Goal: Navigation & Orientation: Understand site structure

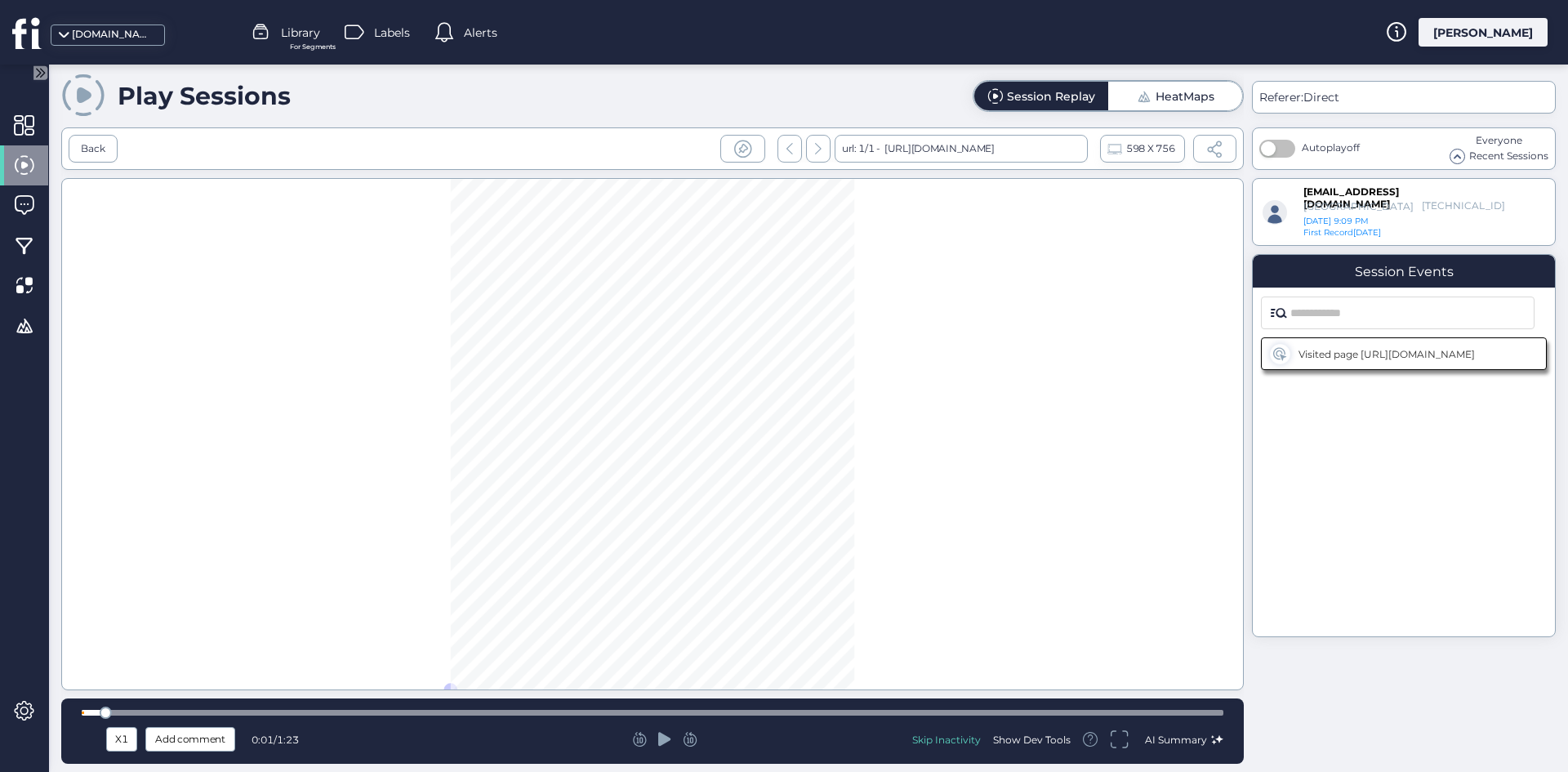
click at [31, 36] on icon at bounding box center [27, 32] width 30 height 32
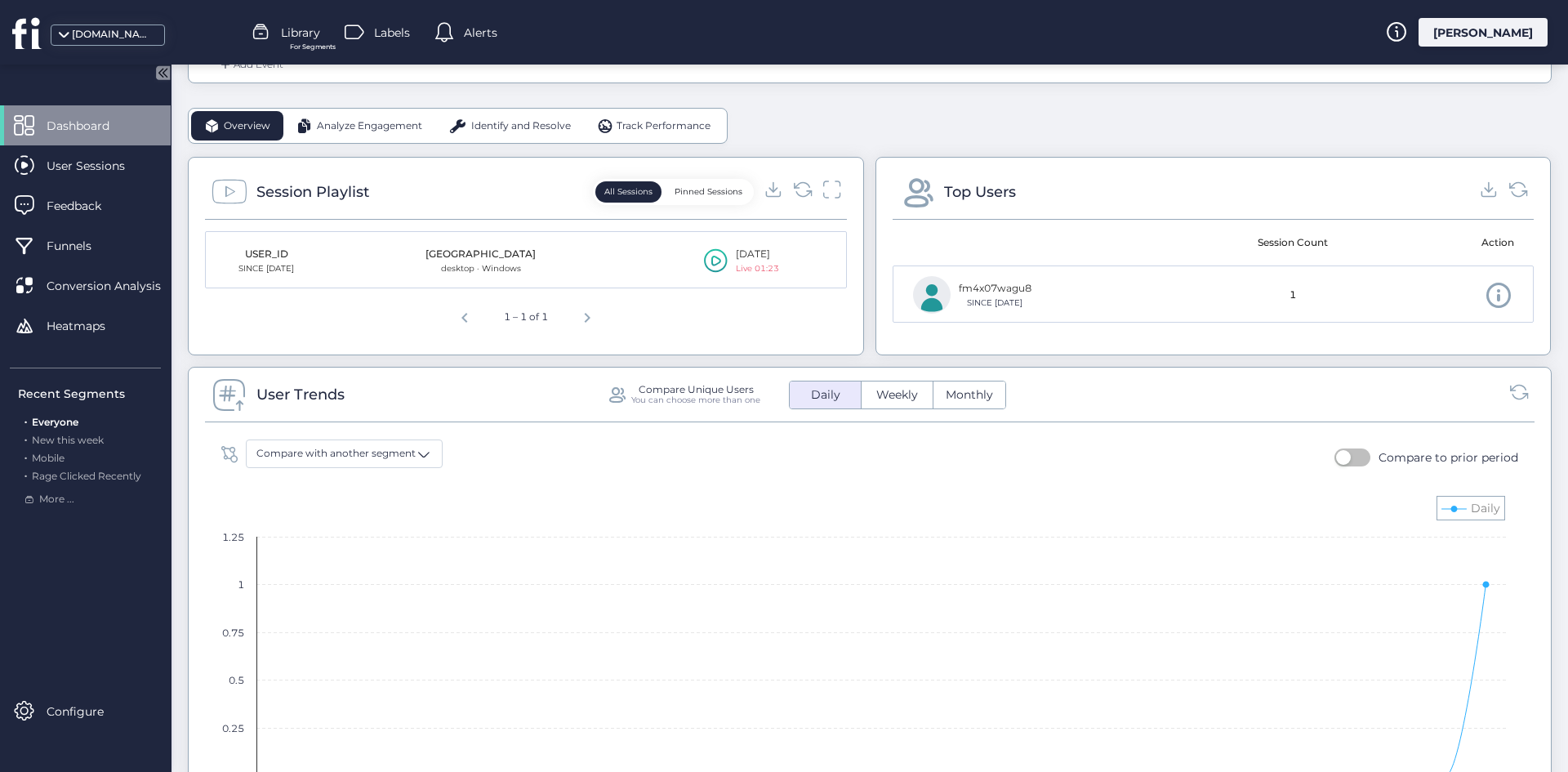
scroll to position [245, 0]
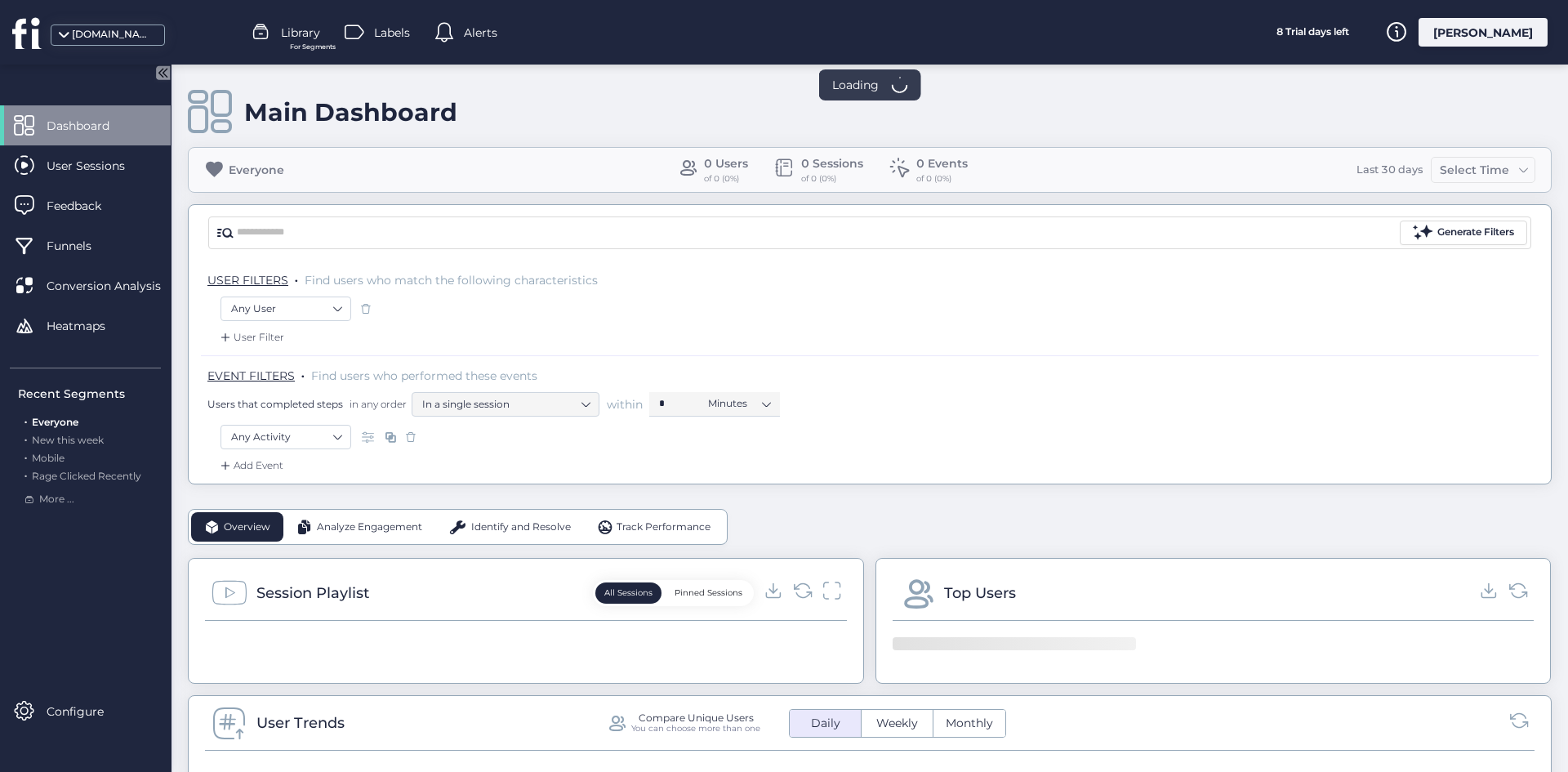
scroll to position [327, 0]
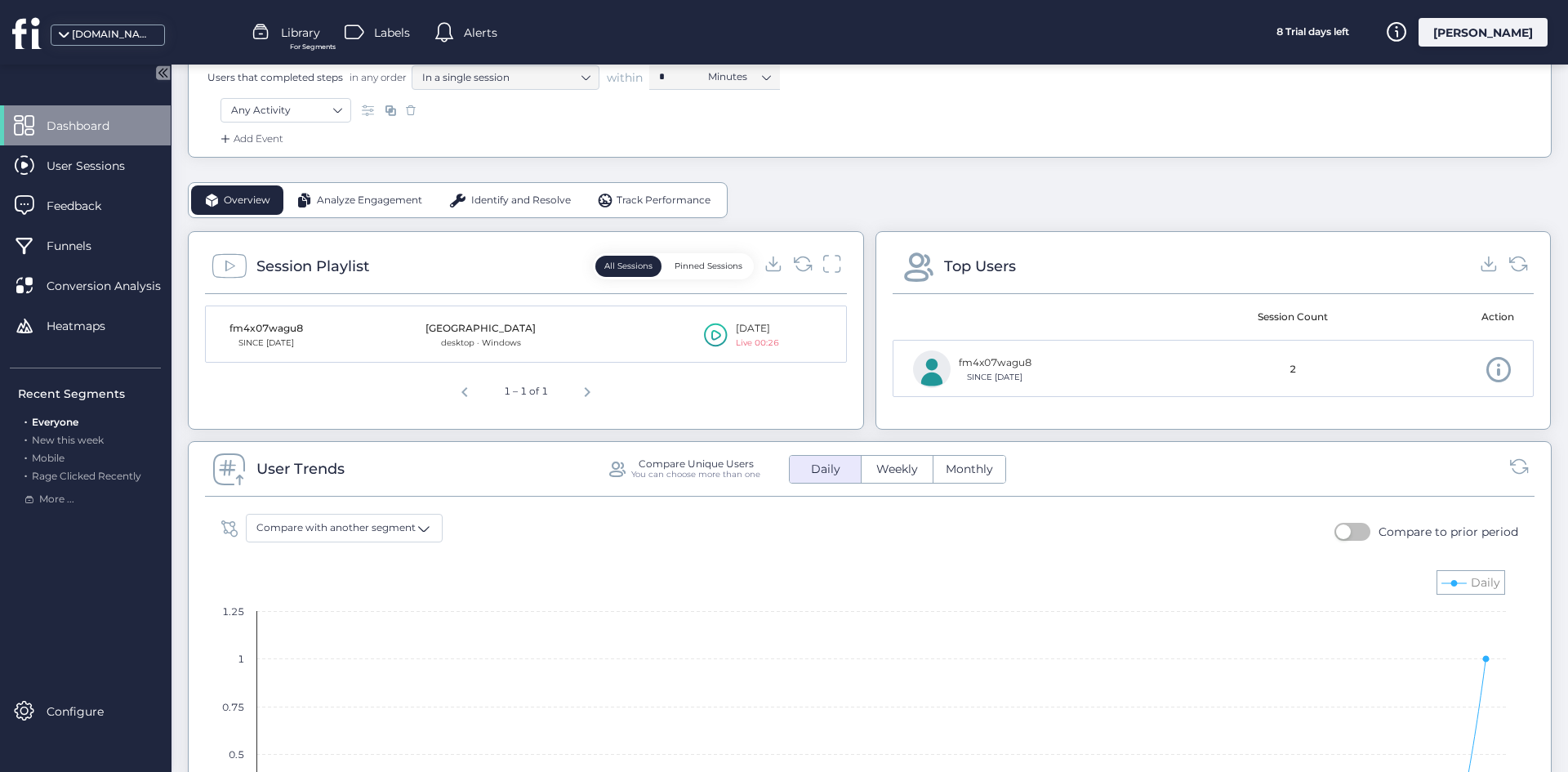
click at [587, 391] on span "Next page" at bounding box center [586, 389] width 39 height 39
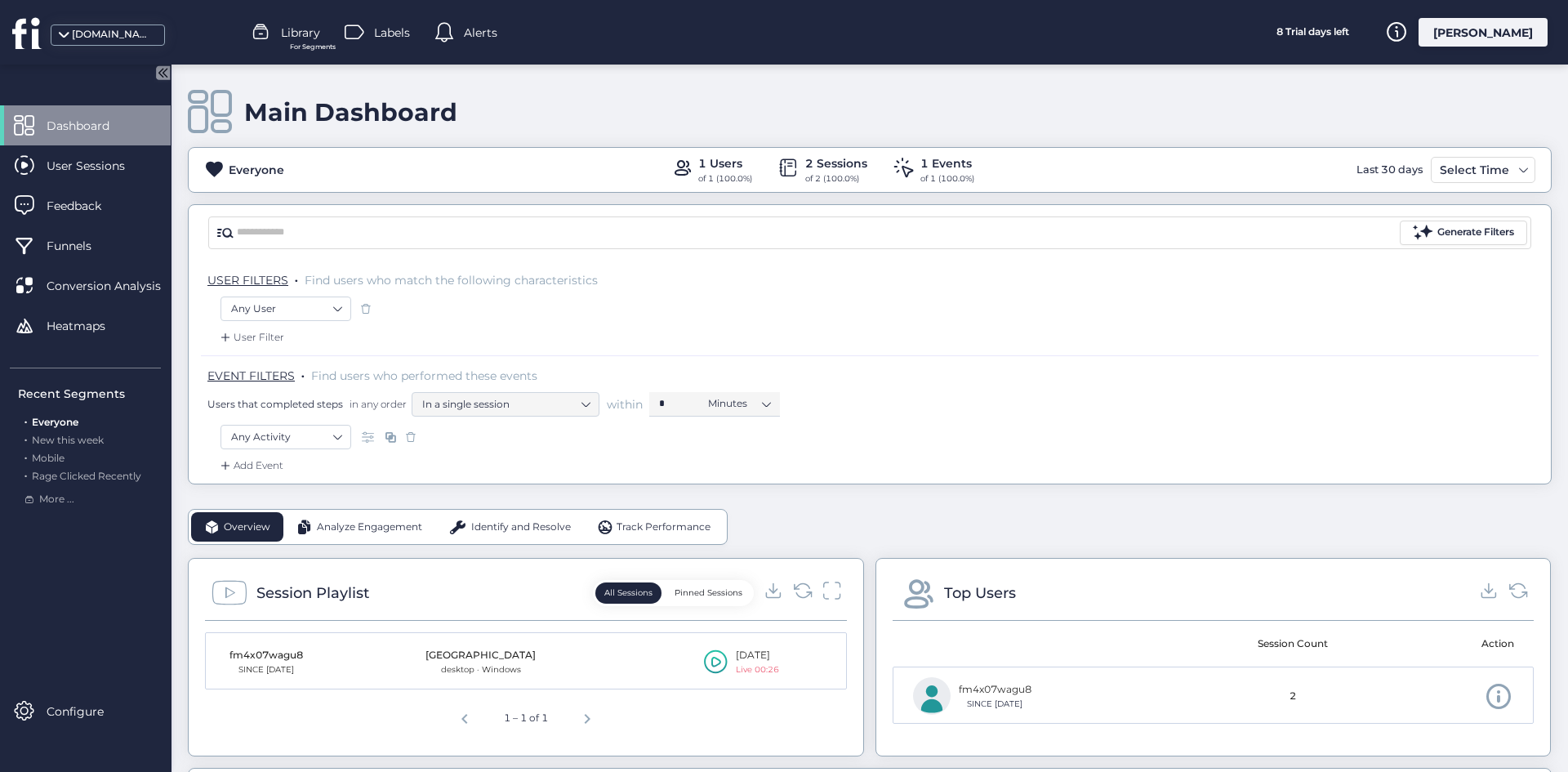
scroll to position [163, 0]
